Goal: Information Seeking & Learning: Learn about a topic

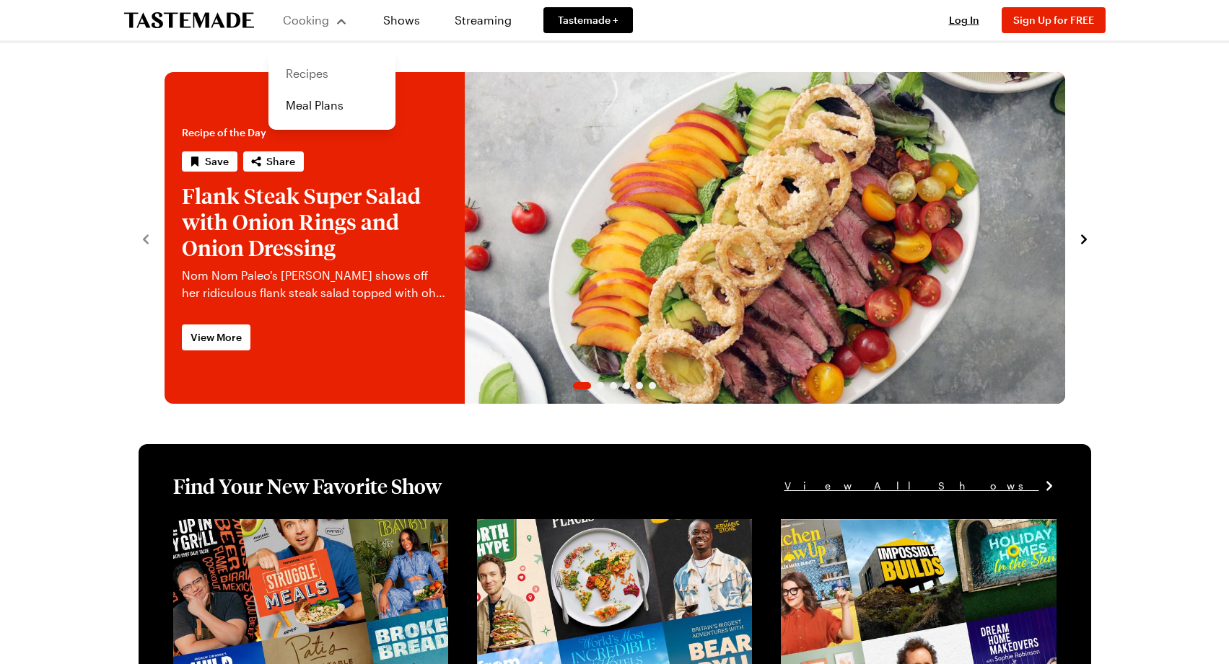
click at [322, 72] on link "Recipes" at bounding box center [332, 74] width 110 height 32
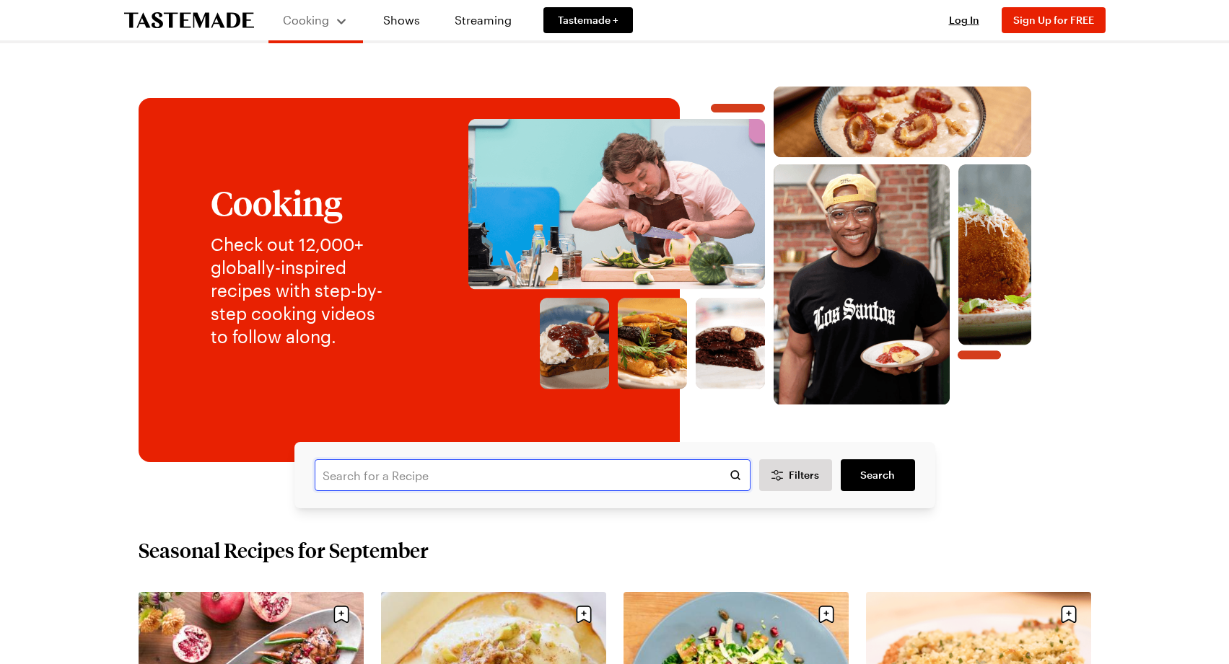
click at [458, 475] on input "text" at bounding box center [533, 476] width 436 height 32
type input "half the roti"
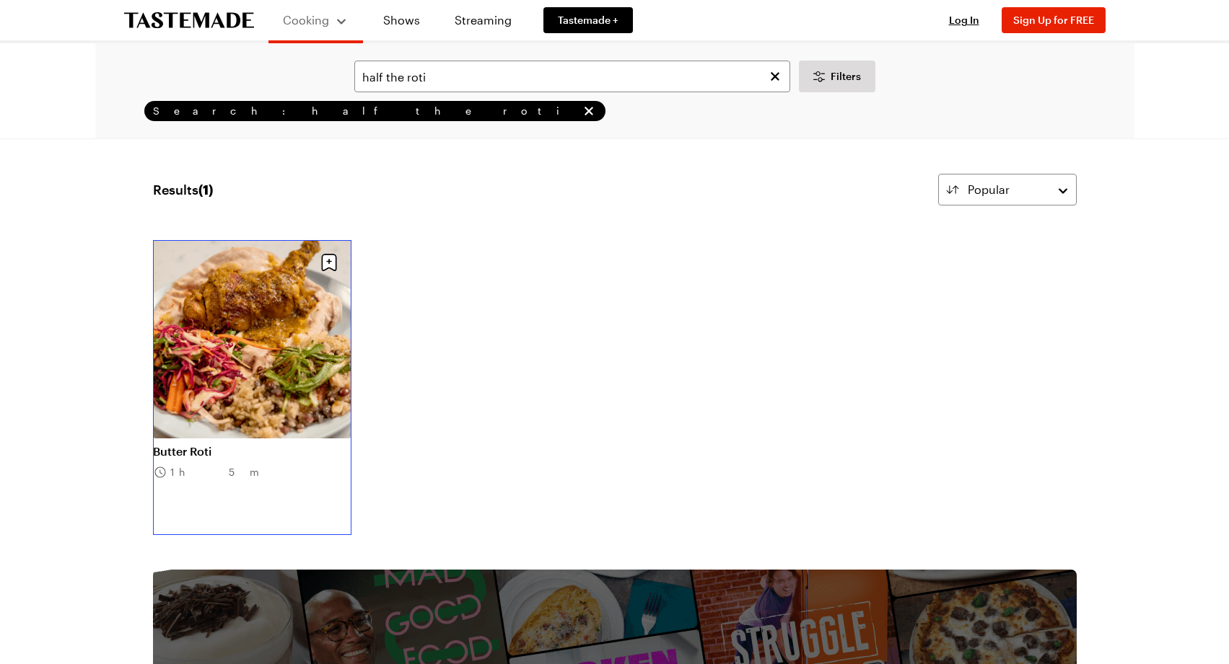
click at [232, 444] on link "Butter Roti" at bounding box center [252, 451] width 198 height 14
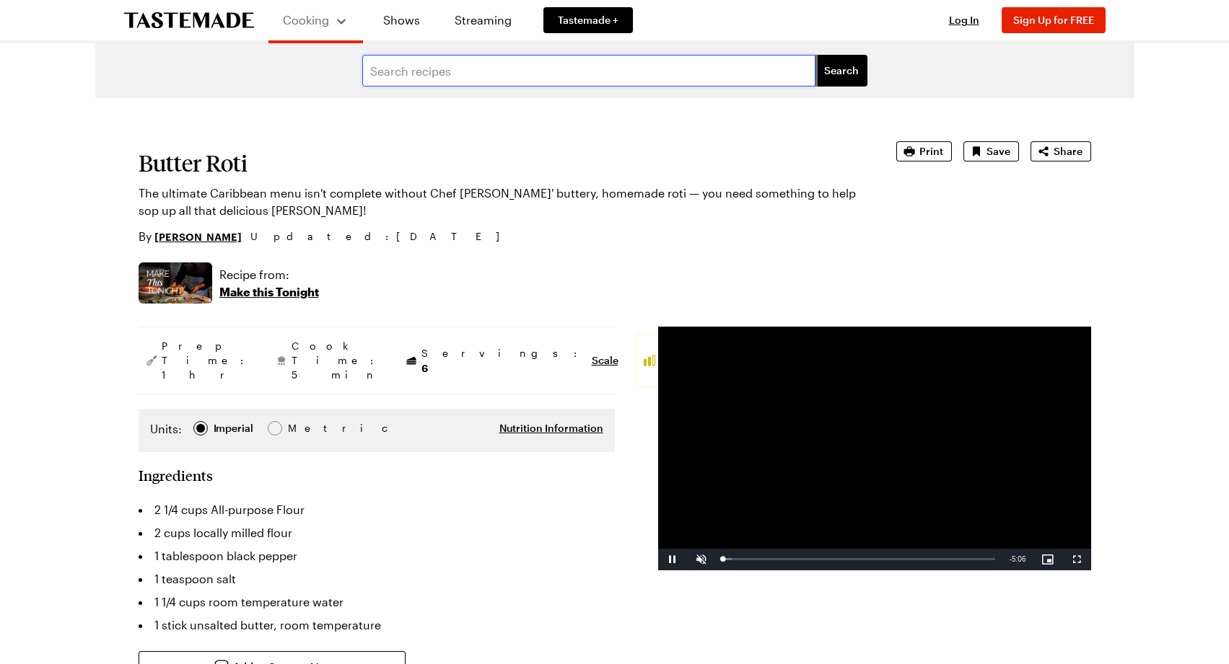
click at [471, 71] on input "text" at bounding box center [588, 71] width 453 height 32
type input "roti"
click at [815, 55] on button "Search" at bounding box center [841, 71] width 52 height 32
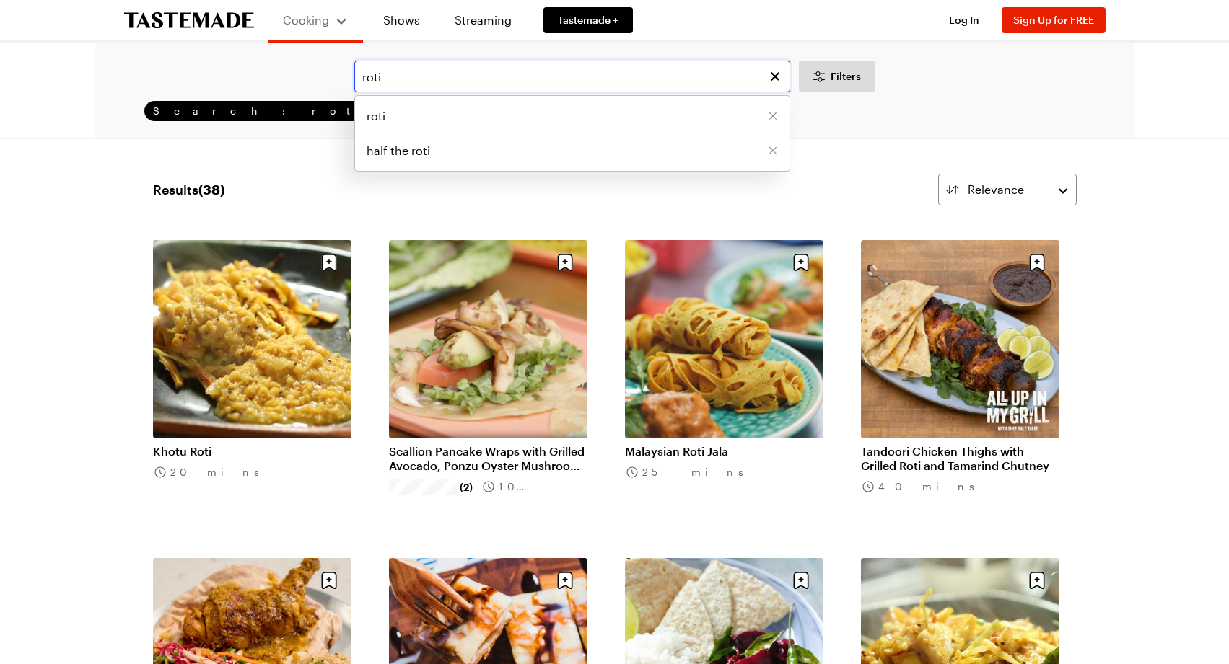
click at [530, 77] on input "roti" at bounding box center [572, 77] width 436 height 32
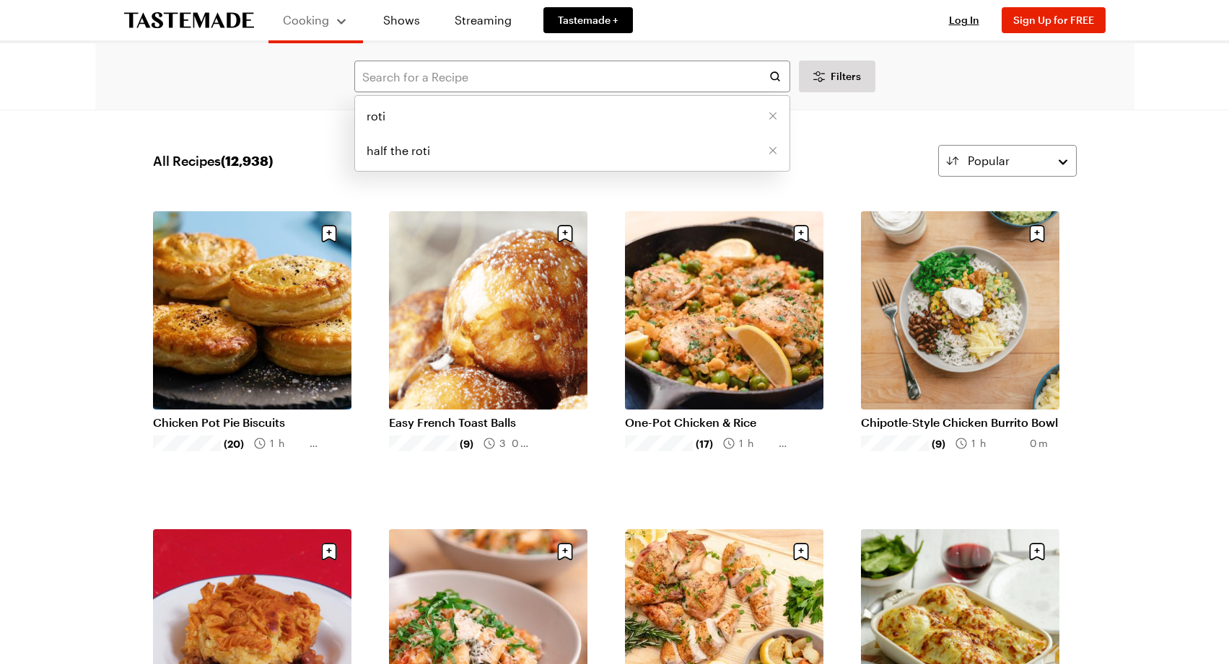
click at [909, 73] on div "roti half the roti Filters" at bounding box center [614, 77] width 998 height 32
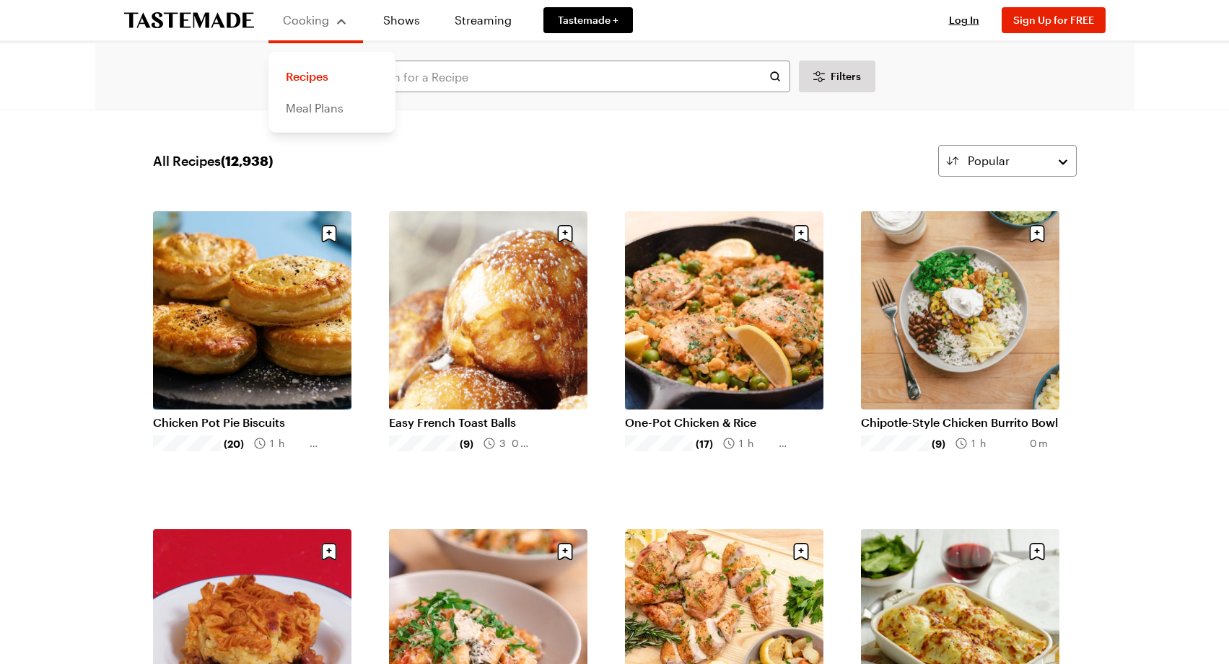
click at [316, 105] on link "Meal Plans" at bounding box center [332, 108] width 110 height 32
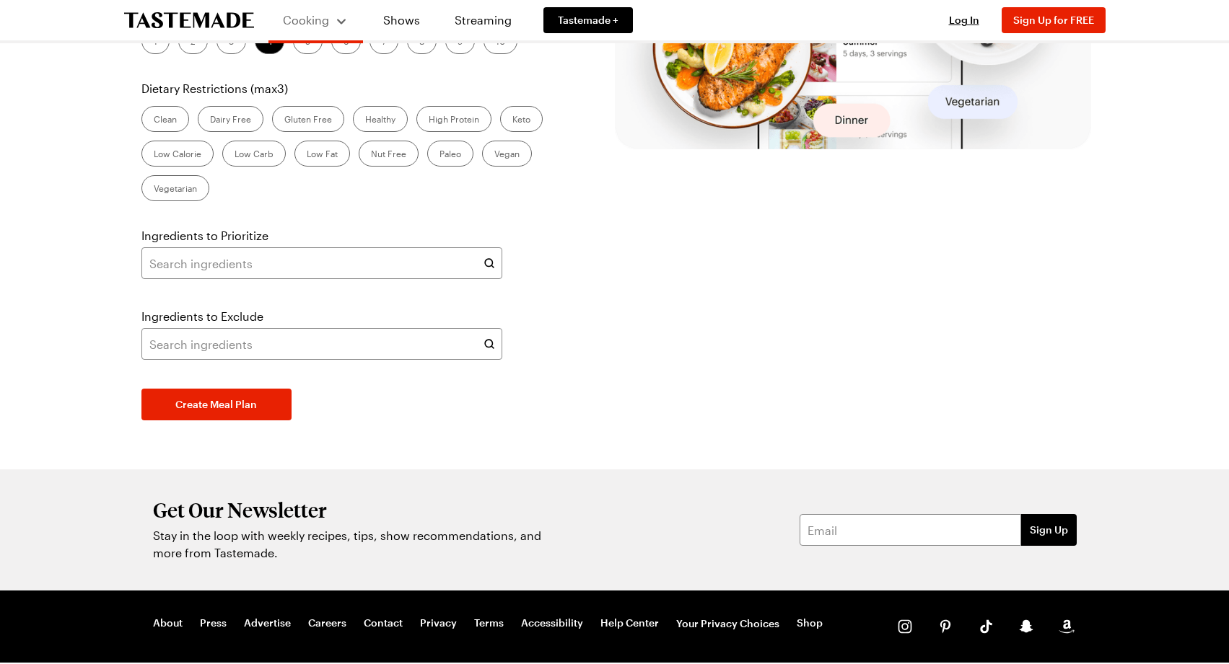
scroll to position [504, 0]
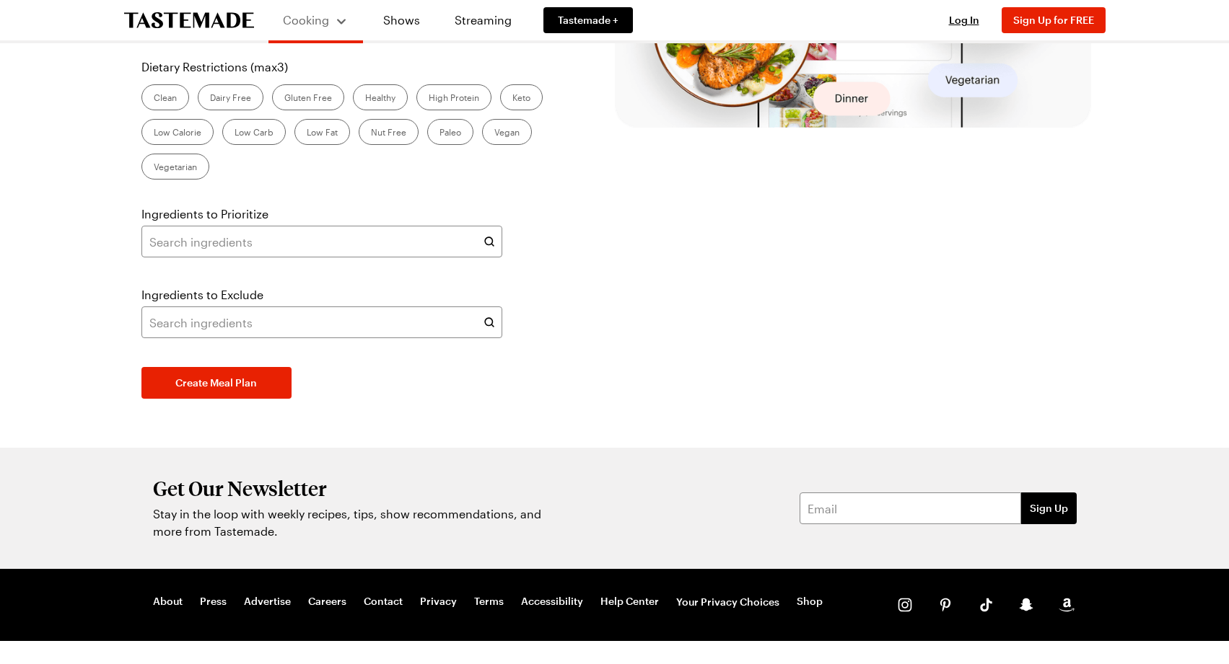
click at [265, 76] on p "Dietary Restrictions (max 3 )" at bounding box center [354, 66] width 427 height 17
click at [295, 180] on div "Clean Dairy Free Gluten Free Healthy High Protein Keto Low Calorie Low Carb Low…" at bounding box center [354, 131] width 427 height 95
click at [175, 110] on label "Clean" at bounding box center [165, 97] width 48 height 26
click at [154, 99] on input "Clean" at bounding box center [154, 99] width 0 height 0
click at [285, 180] on div "Clean Dairy Free Gluten Free Healthy High Protein Keto Low Calorie Low Carb Low…" at bounding box center [354, 131] width 427 height 95
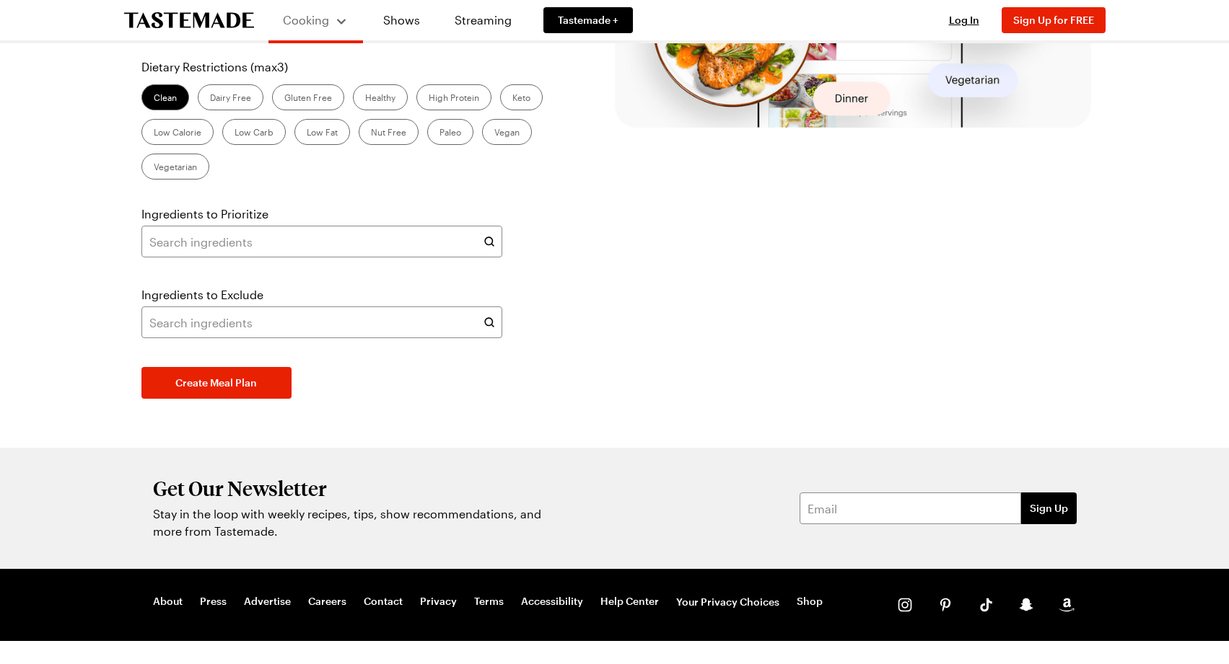
click at [162, 110] on label "Clean" at bounding box center [165, 97] width 48 height 26
click at [154, 99] on input "Clean" at bounding box center [154, 99] width 0 height 0
click at [299, 180] on div "Clean Dairy Free Gluten Free Healthy High Protein Keto Low Calorie Low Carb Low…" at bounding box center [354, 131] width 427 height 95
